Goal: Transaction & Acquisition: Download file/media

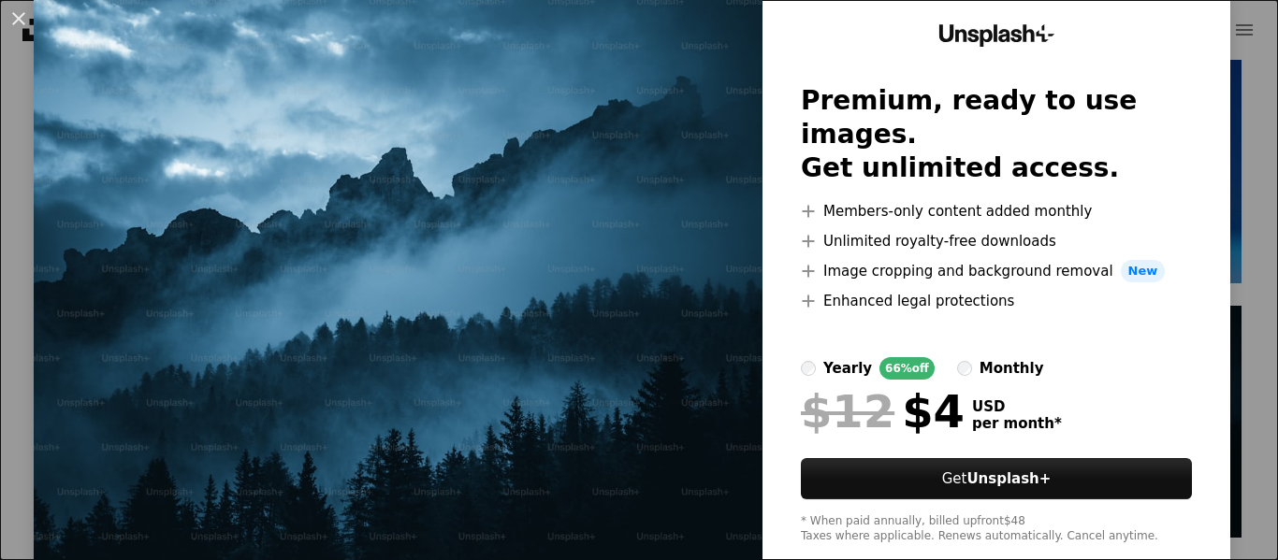
scroll to position [94, 0]
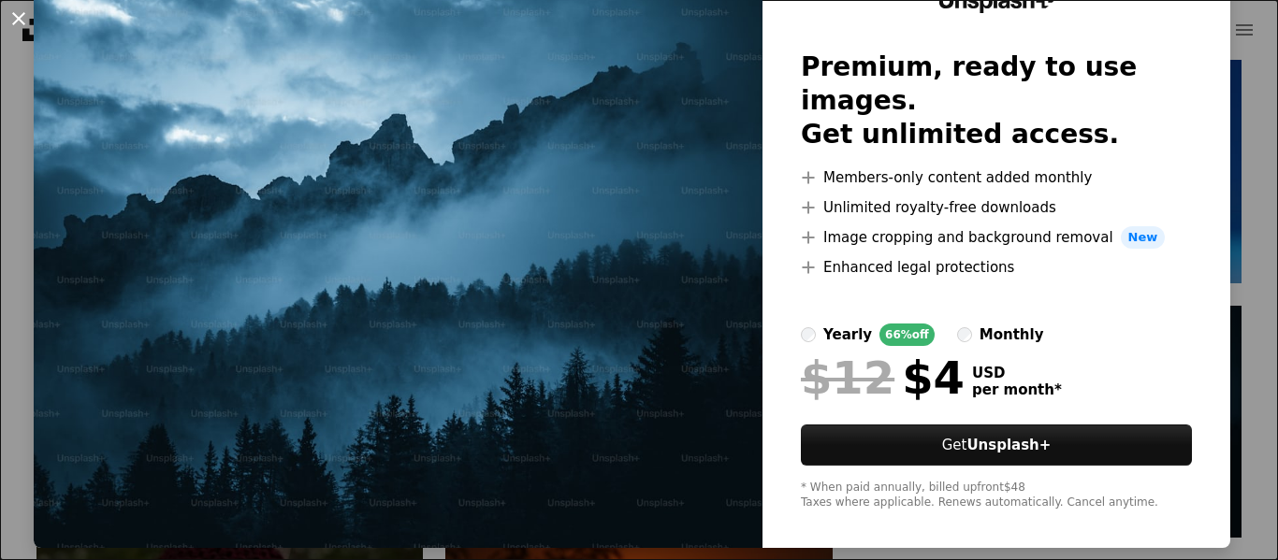
click at [22, 20] on button "An X shape" at bounding box center [18, 18] width 22 height 22
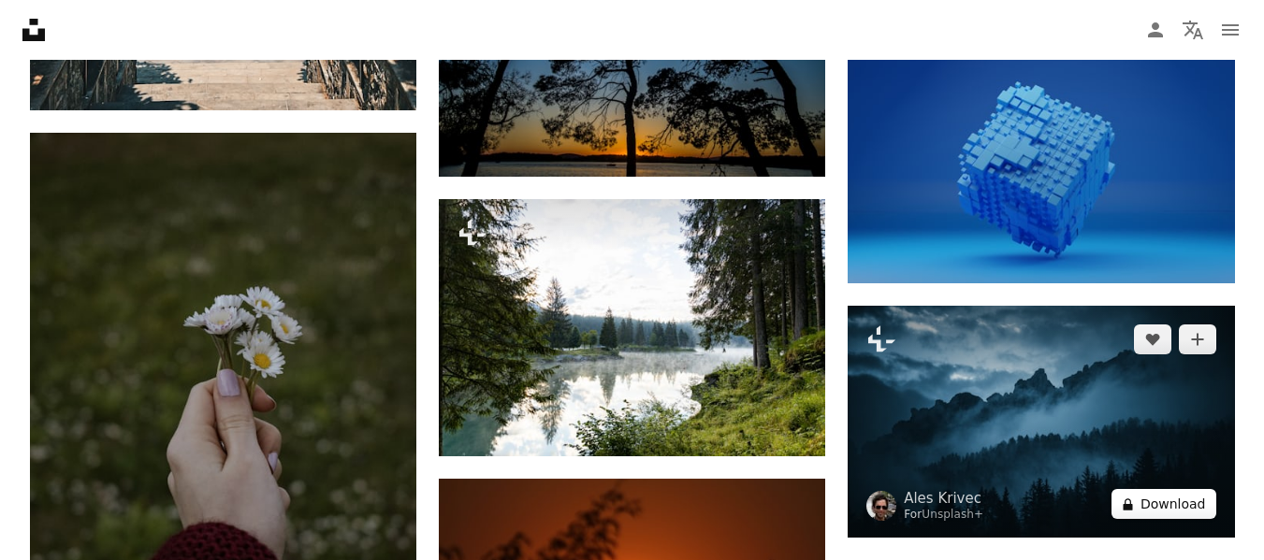
click at [1139, 500] on button "A lock Download" at bounding box center [1163, 504] width 105 height 30
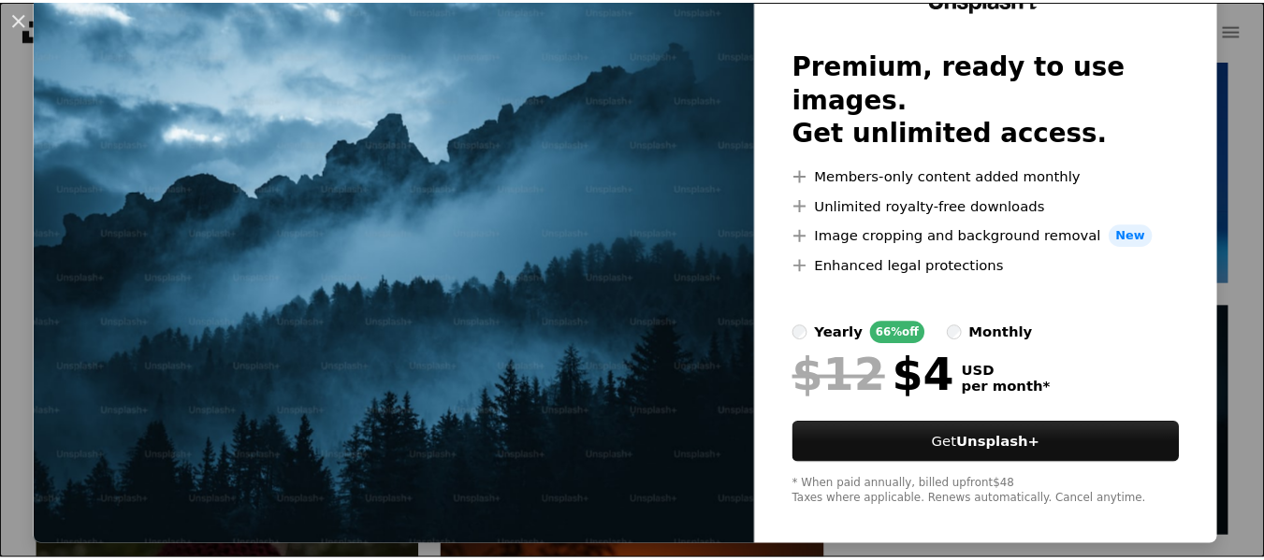
scroll to position [96, 0]
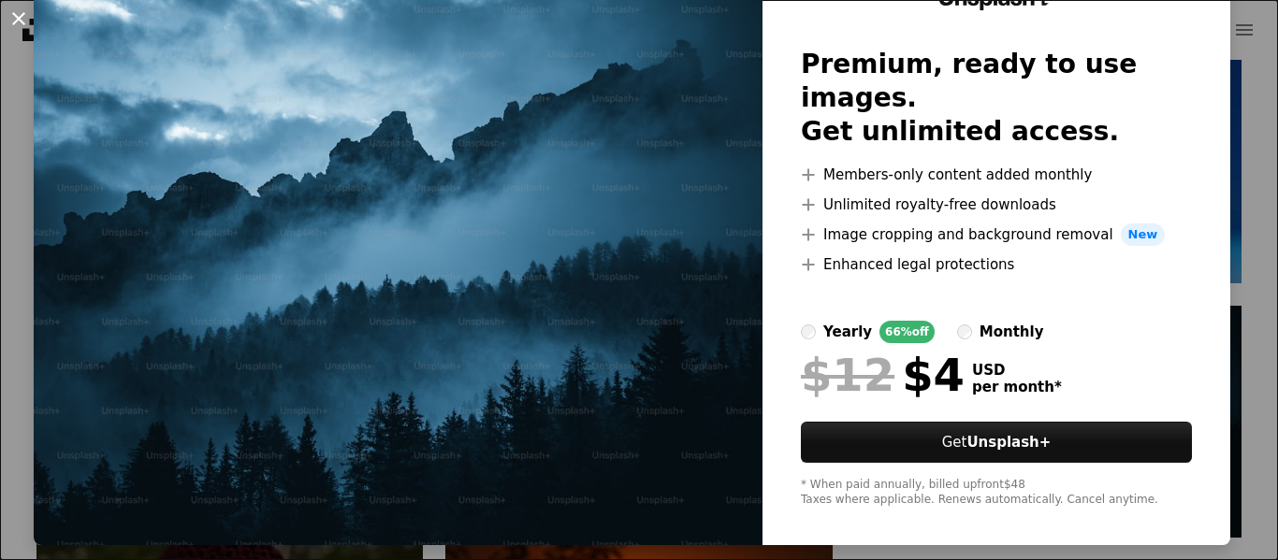
click at [16, 11] on button "An X shape" at bounding box center [18, 18] width 22 height 22
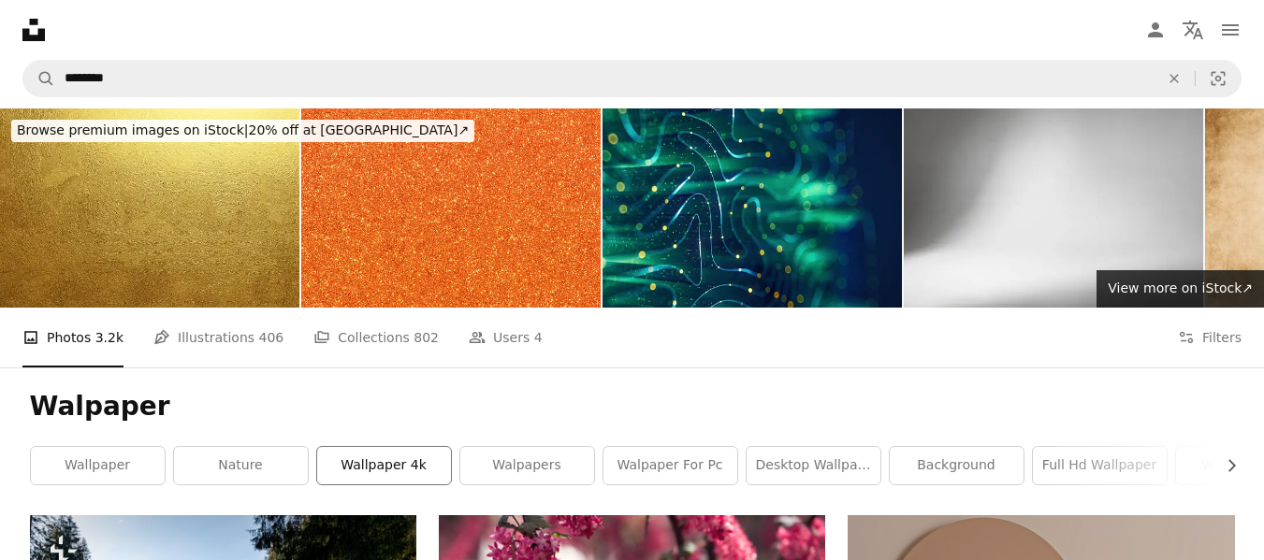
click at [403, 476] on link "wallpaper 4k" at bounding box center [384, 465] width 134 height 37
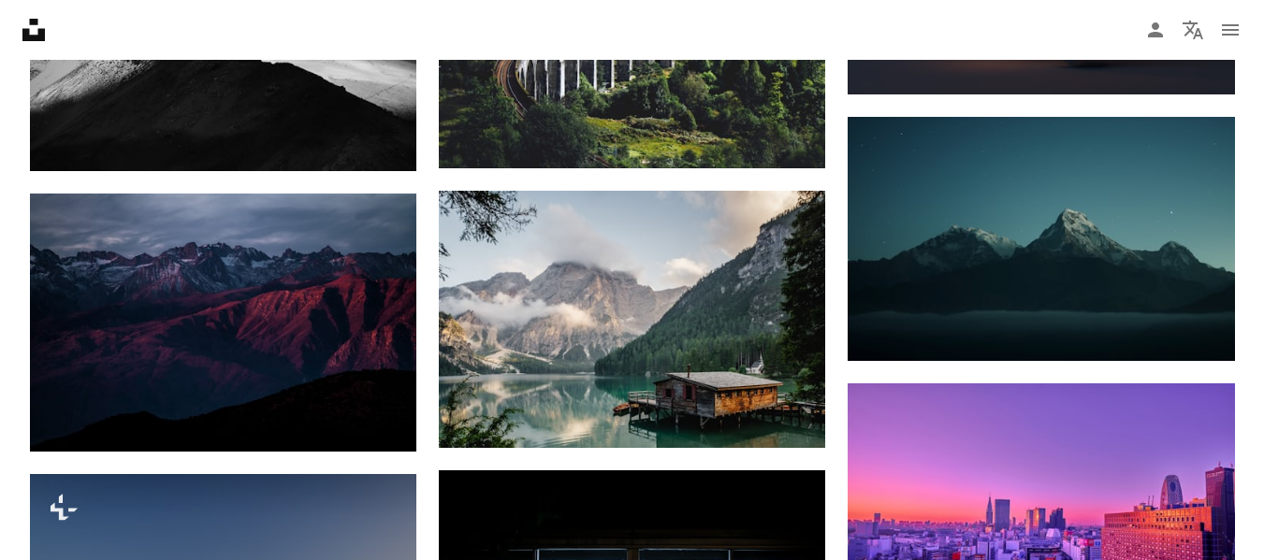
scroll to position [1216, 0]
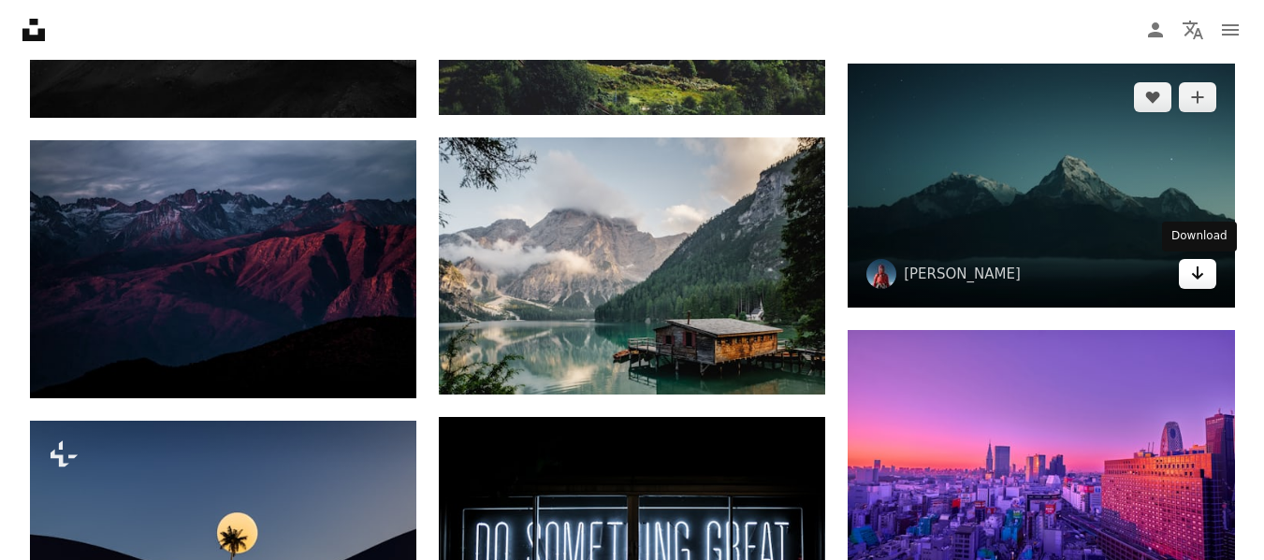
click at [1207, 271] on link "Arrow pointing down" at bounding box center [1197, 274] width 37 height 30
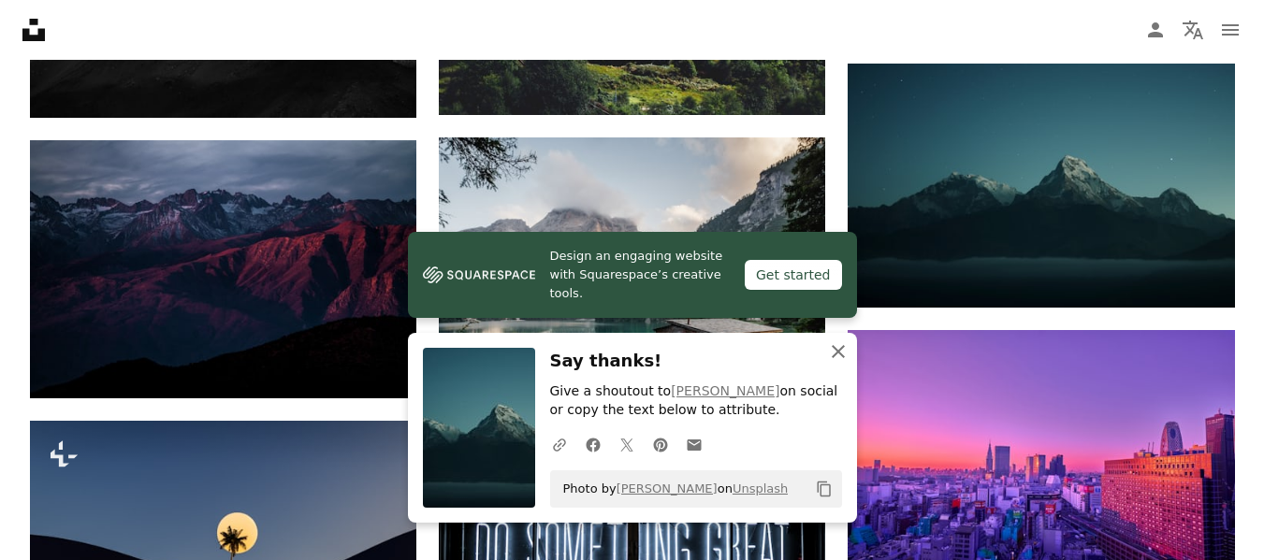
click at [840, 353] on icon "button" at bounding box center [838, 351] width 13 height 13
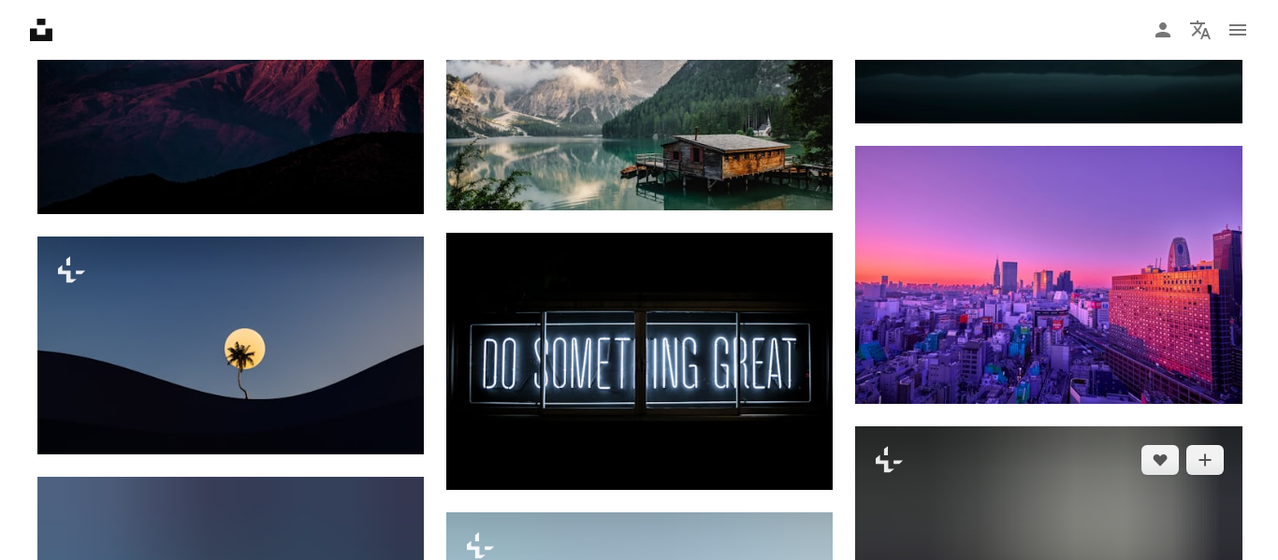
scroll to position [1521, 0]
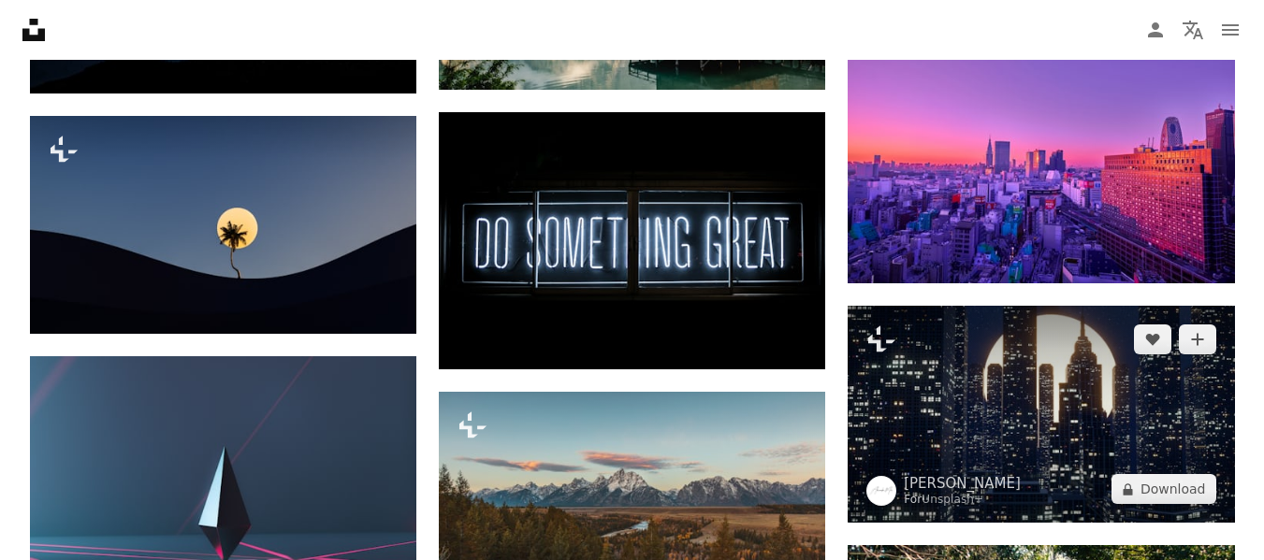
click at [1058, 414] on img at bounding box center [1040, 414] width 386 height 217
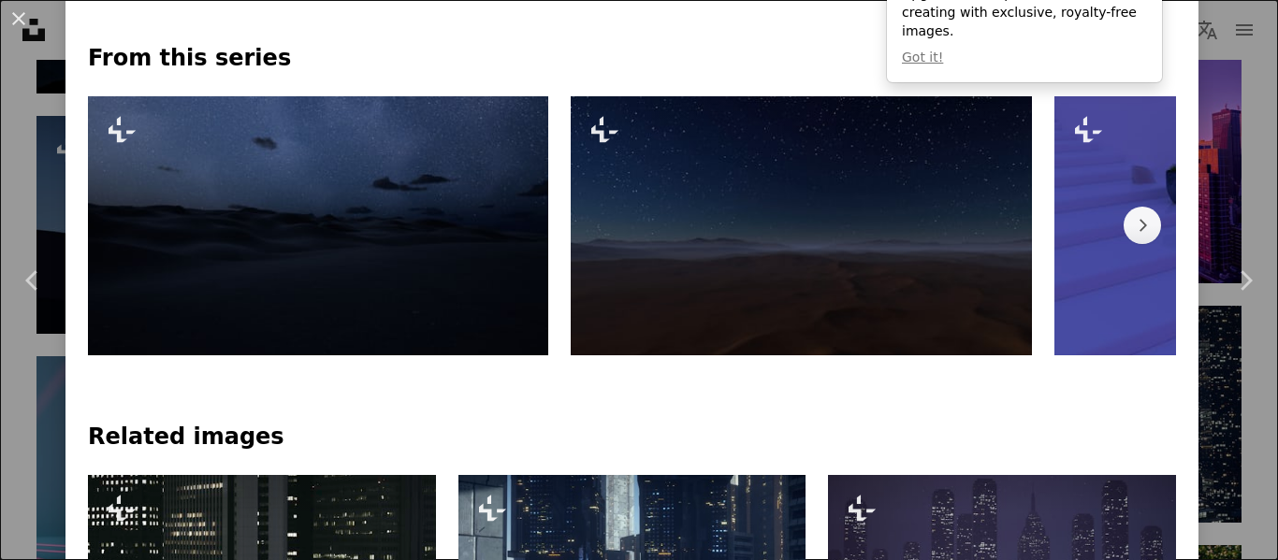
scroll to position [748, 0]
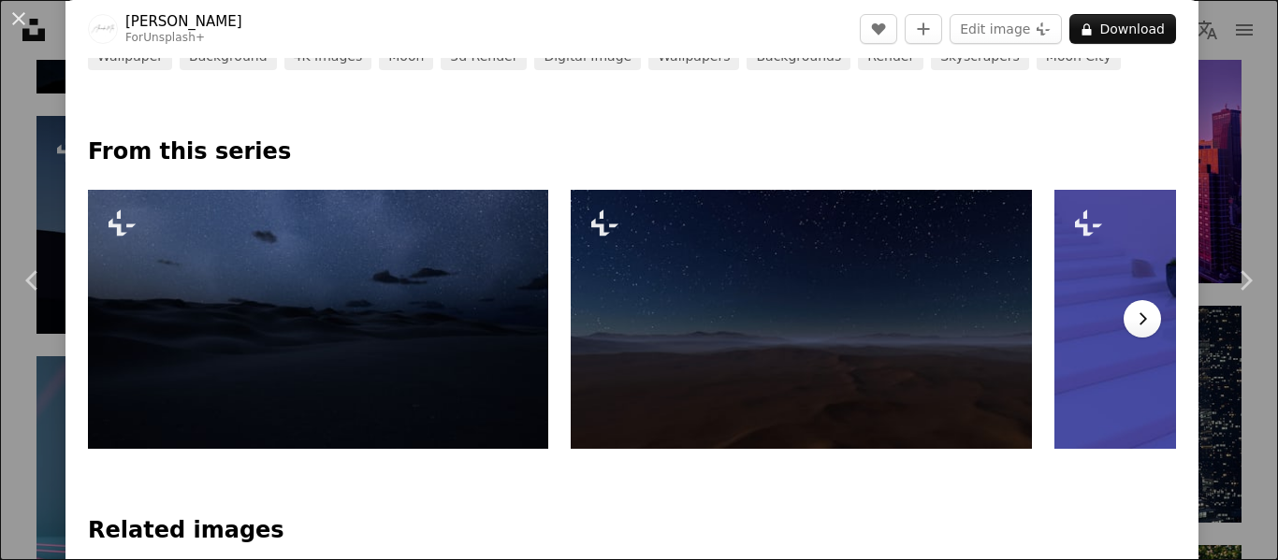
click at [1123, 322] on button "Chevron right" at bounding box center [1141, 318] width 37 height 37
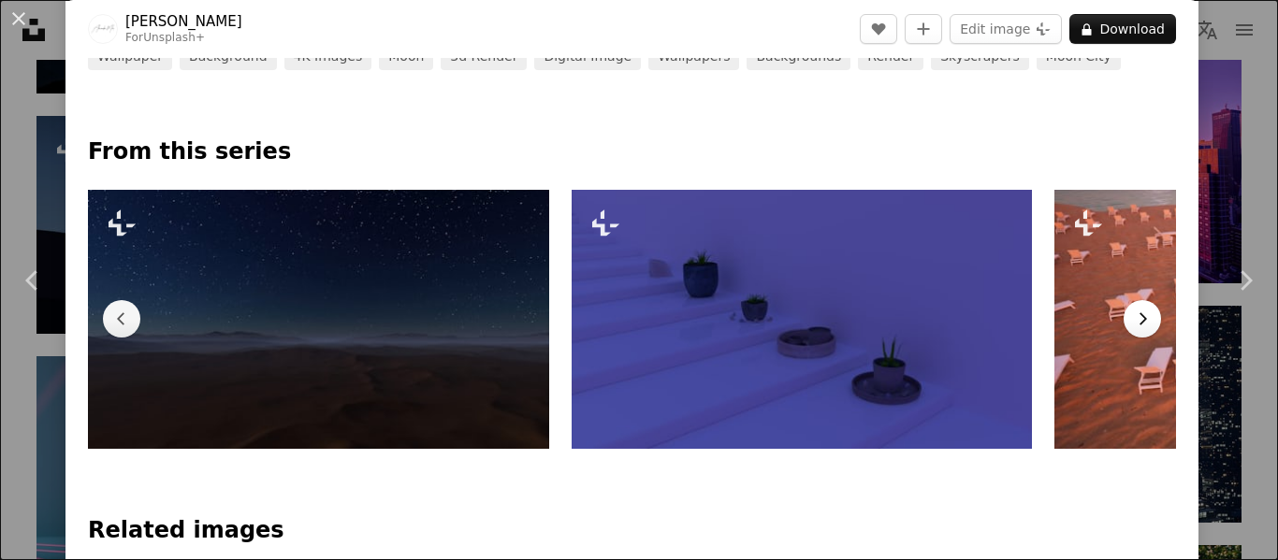
click at [1123, 322] on button "Chevron right" at bounding box center [1141, 318] width 37 height 37
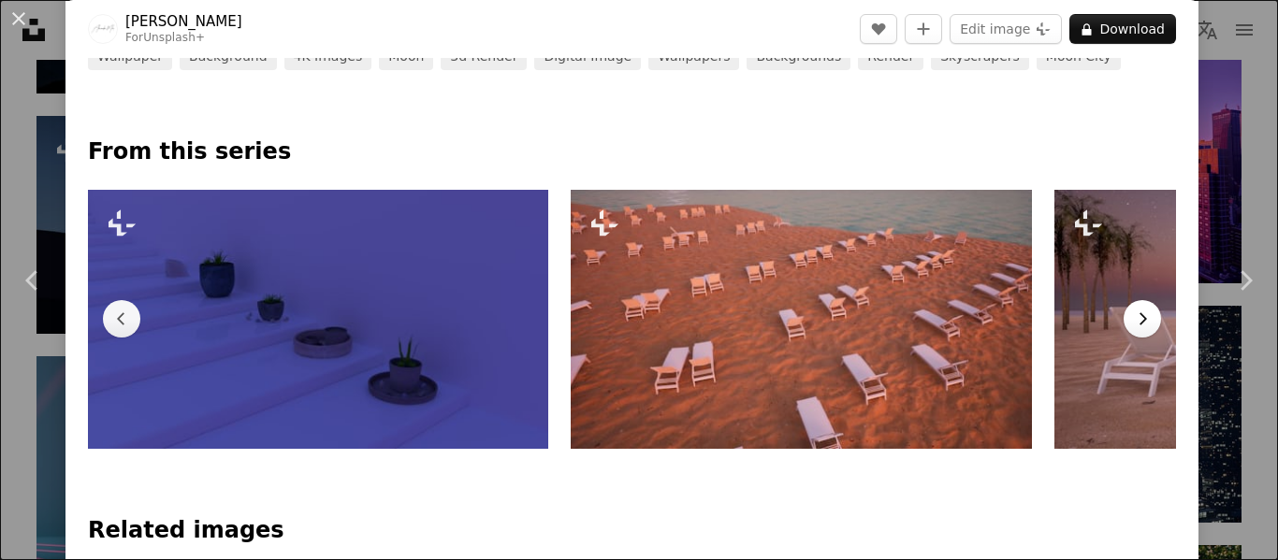
click at [1123, 322] on button "Chevron right" at bounding box center [1141, 318] width 37 height 37
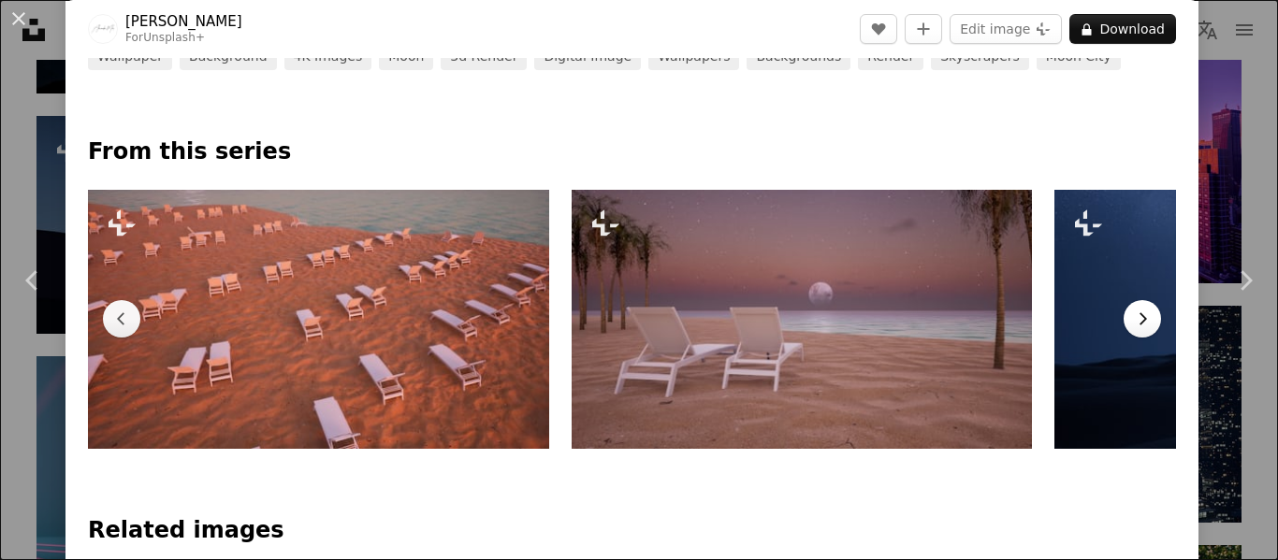
click at [1123, 323] on button "Chevron right" at bounding box center [1141, 318] width 37 height 37
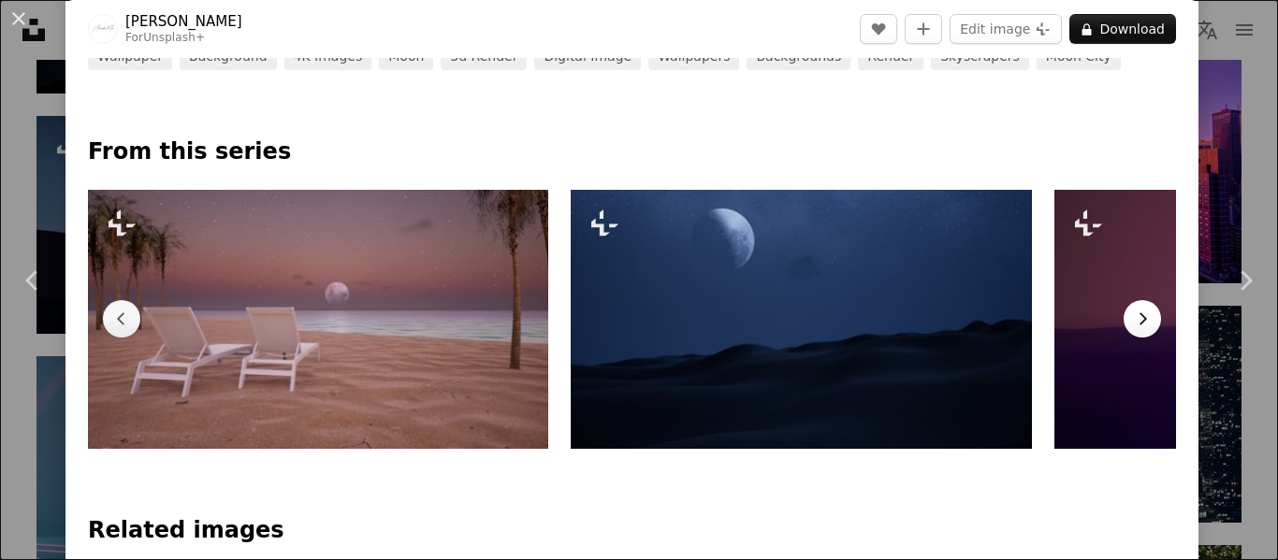
click at [1123, 323] on button "Chevron right" at bounding box center [1141, 318] width 37 height 37
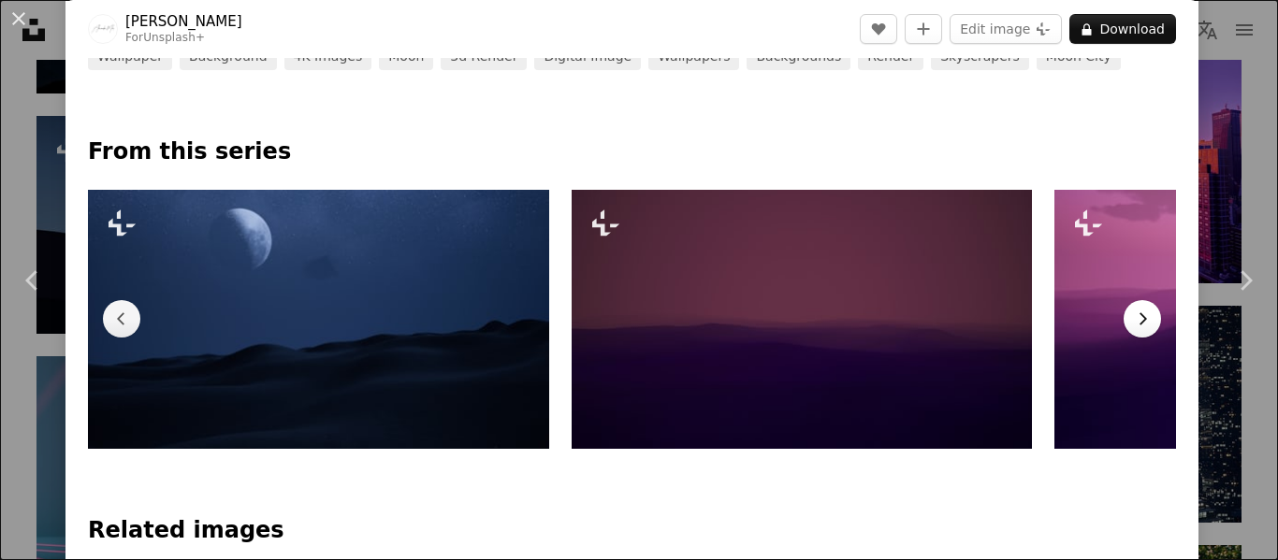
click at [1123, 323] on button "Chevron right" at bounding box center [1141, 318] width 37 height 37
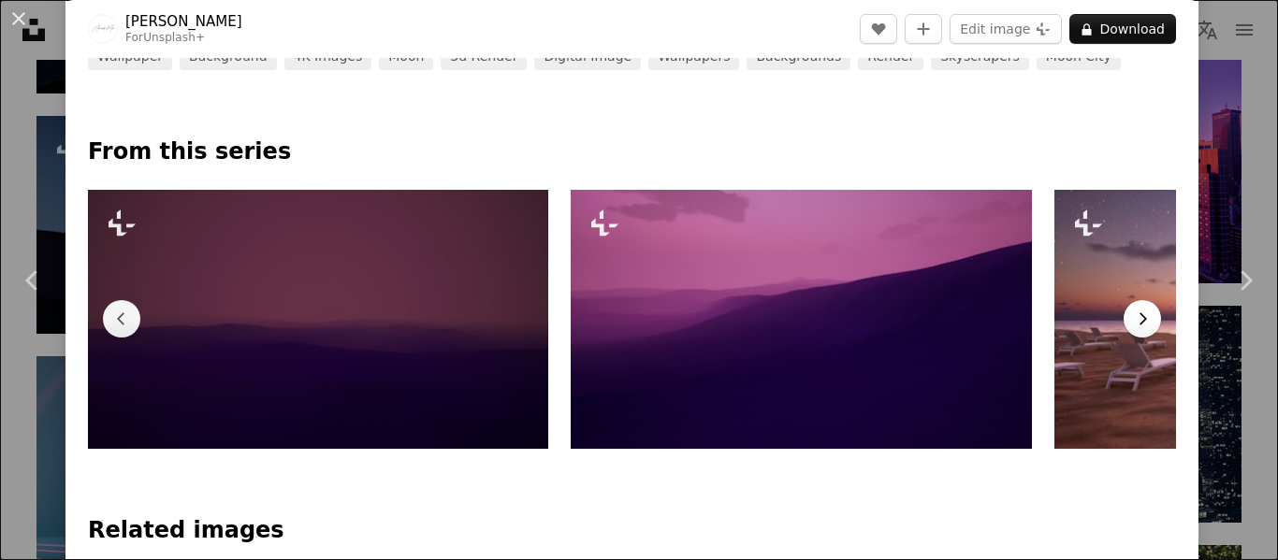
click at [1123, 322] on button "Chevron right" at bounding box center [1141, 318] width 37 height 37
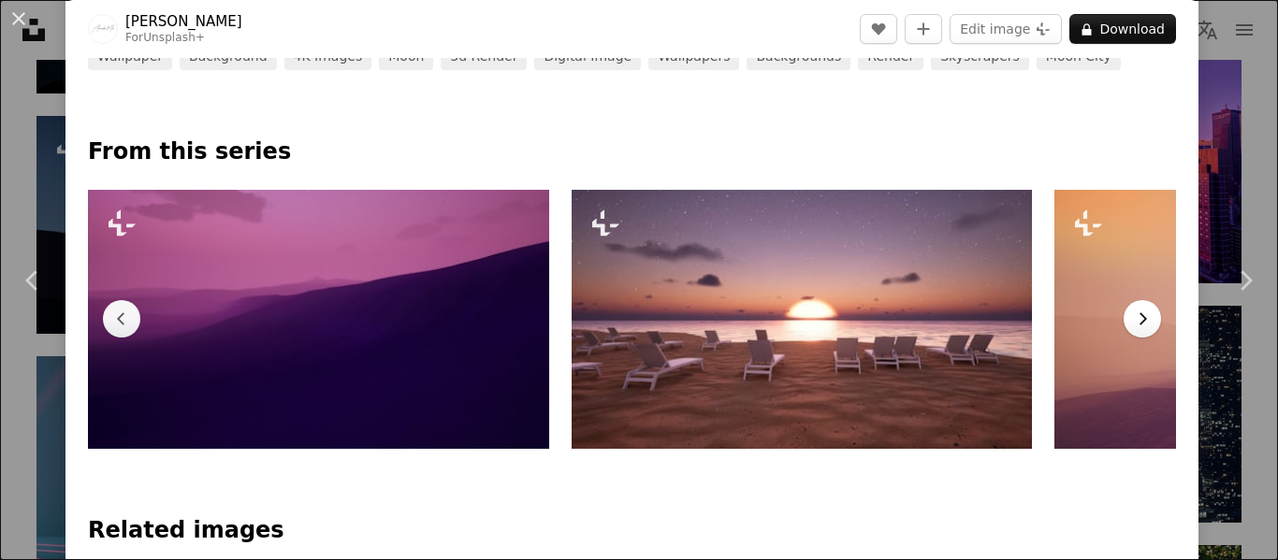
click at [1123, 322] on button "Chevron right" at bounding box center [1141, 318] width 37 height 37
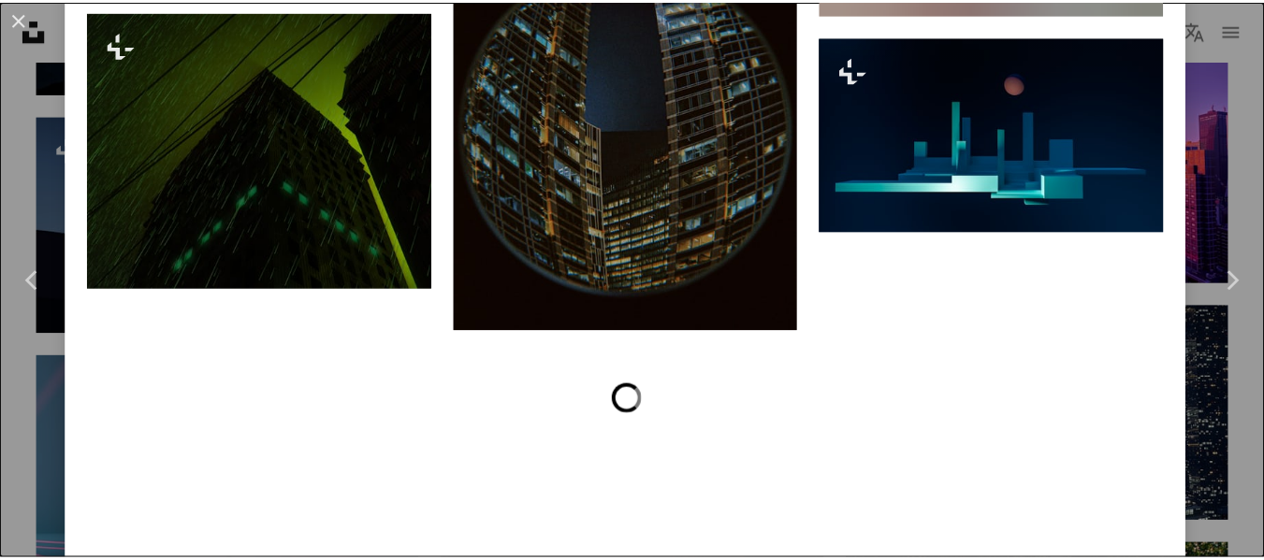
scroll to position [2806, 0]
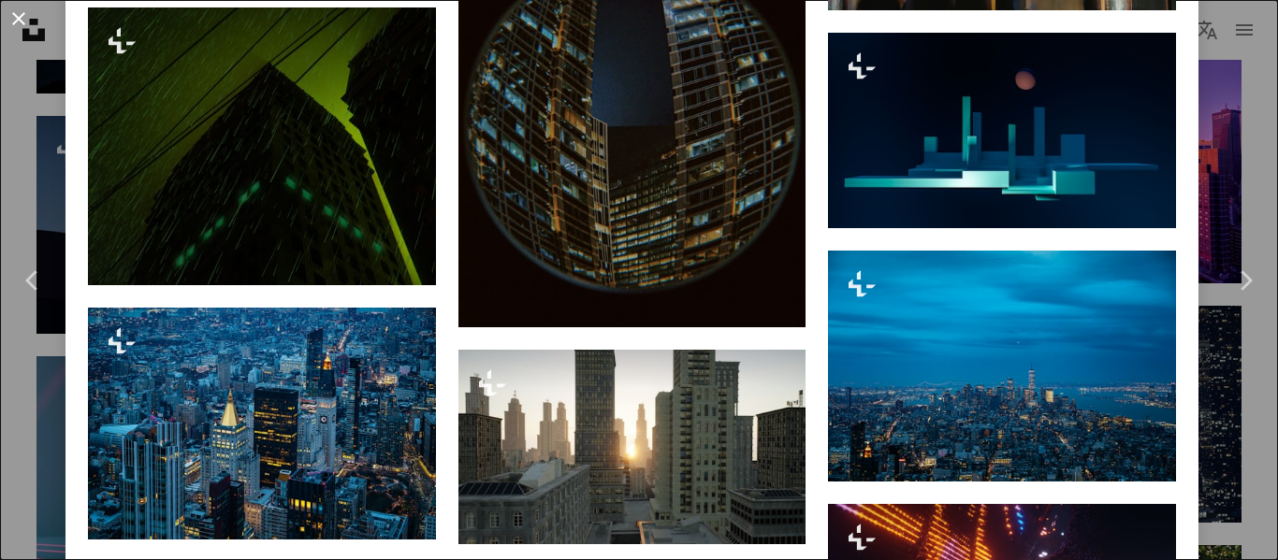
click at [11, 15] on button "An X shape" at bounding box center [18, 18] width 22 height 22
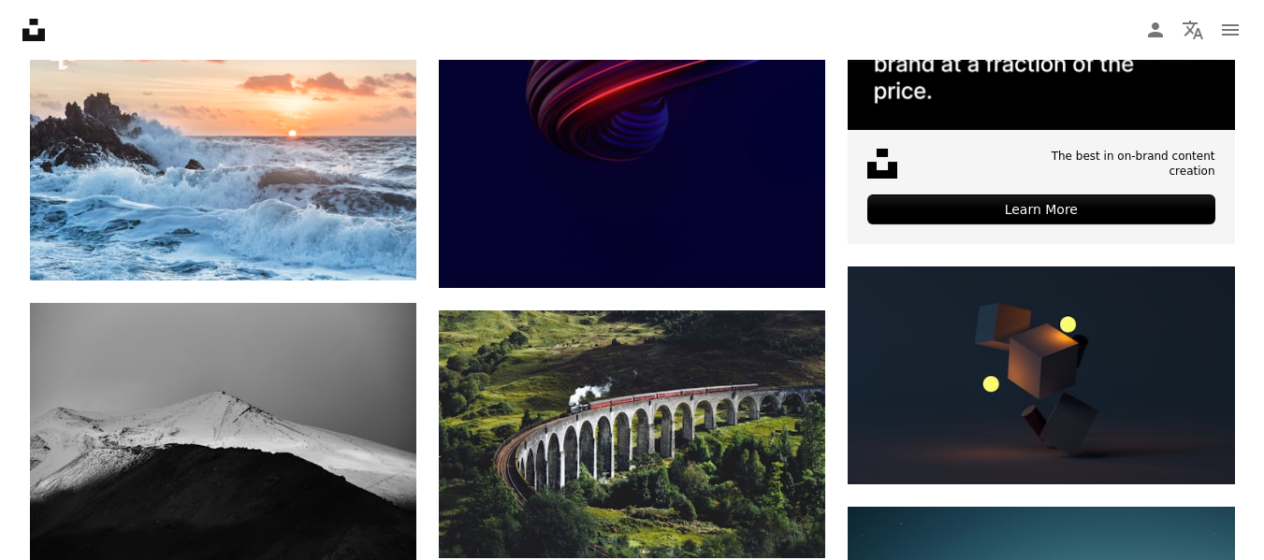
scroll to position [398, 0]
